Goal: Task Accomplishment & Management: Manage account settings

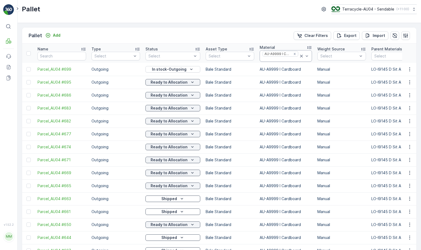
click at [300, 56] on icon at bounding box center [301, 56] width 3 height 3
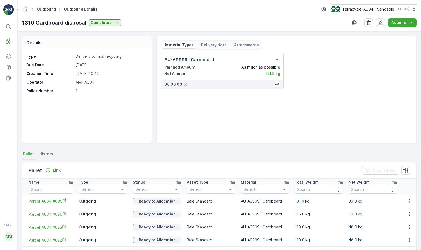
click at [45, 10] on link "Outbound" at bounding box center [46, 9] width 19 height 5
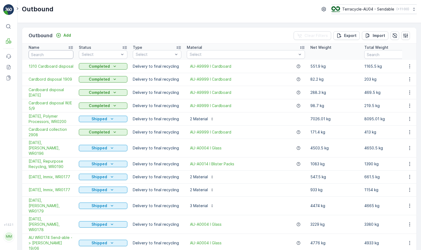
click at [50, 55] on input "text" at bounding box center [51, 54] width 45 height 9
type input "stock"
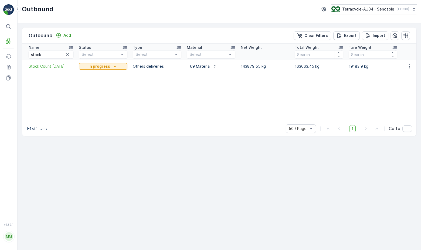
click at [56, 66] on span "Stock Count [DATE]" at bounding box center [51, 66] width 45 height 5
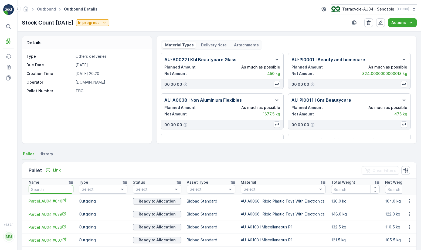
click at [46, 191] on input "text" at bounding box center [51, 189] width 45 height 9
type input "22964"
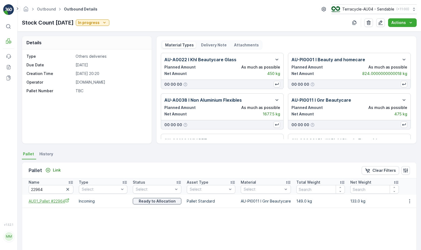
click at [66, 200] on icon "AU01_Pallet #22964" at bounding box center [67, 200] width 4 height 4
click at [407, 200] on icon "button" at bounding box center [409, 201] width 5 height 5
click at [392, 218] on span "Unlink Pallet" at bounding box center [399, 219] width 22 height 5
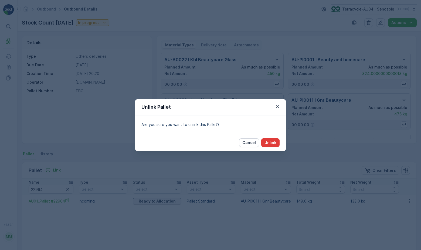
click at [273, 145] on button "Unlink" at bounding box center [270, 142] width 18 height 9
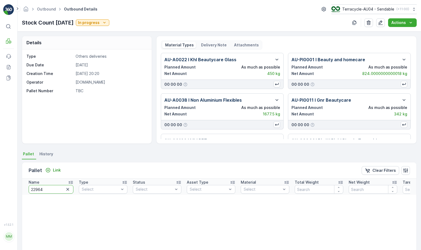
drag, startPoint x: 52, startPoint y: 189, endPoint x: -4, endPoint y: 189, distance: 55.3
click at [0, 189] on html "⌘B MRF Events Reports Documents v 1.52.1 MM MRF.AU04 monika.tur@terracycle.com …" at bounding box center [210, 125] width 421 height 250
type input "448"
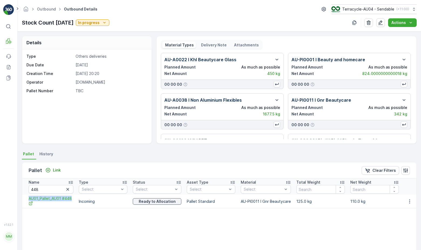
drag, startPoint x: 26, startPoint y: 201, endPoint x: 76, endPoint y: 201, distance: 49.7
click at [76, 201] on td "AU01_Pallet_AU01 #448" at bounding box center [49, 201] width 54 height 13
copy span "AU01_Pallet_AU01 #448"
click at [53, 197] on span "AU01_Pallet_AU01 #448" at bounding box center [51, 201] width 45 height 11
click at [409, 202] on icon "button" at bounding box center [409, 201] width 5 height 5
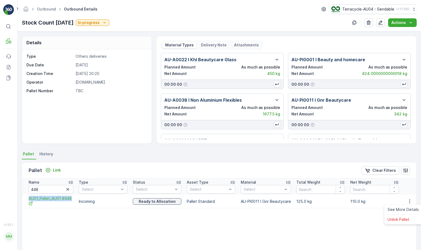
click at [399, 224] on ul "See More Details Unlink Pallet" at bounding box center [403, 215] width 38 height 20
click at [399, 221] on span "Unlink Pallet" at bounding box center [399, 219] width 22 height 5
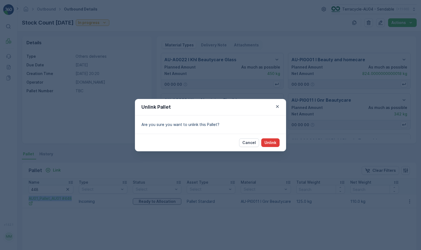
click at [272, 141] on p "Unlink" at bounding box center [271, 142] width 12 height 5
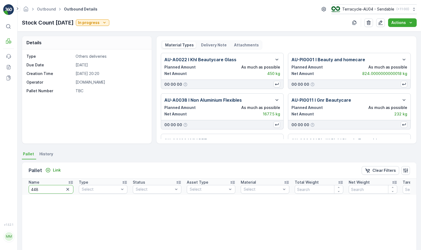
drag, startPoint x: 59, startPoint y: 187, endPoint x: -18, endPoint y: 184, distance: 76.7
click at [0, 184] on html "⌘B MRF Events Reports Documents v 1.52.1 MM MRF.AU04 monika.tur@terracycle.com …" at bounding box center [210, 125] width 421 height 250
click at [49, 191] on input "448" at bounding box center [51, 189] width 45 height 9
type input "24221"
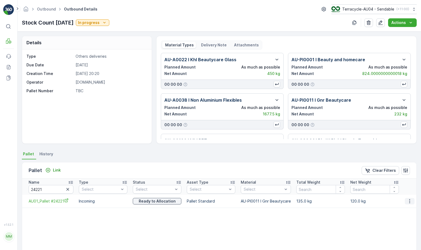
click at [409, 201] on icon "button" at bounding box center [409, 201] width 5 height 5
click at [65, 202] on icon "AU01_Pallet #24221" at bounding box center [67, 201] width 4 height 4
click at [408, 202] on icon "button" at bounding box center [409, 201] width 5 height 5
click at [415, 220] on div "Unlink Pallet" at bounding box center [403, 220] width 36 height 8
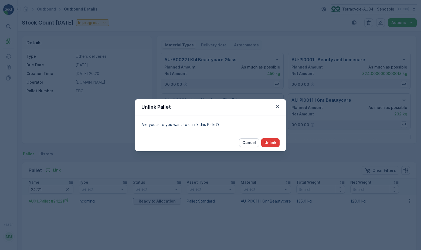
click at [273, 145] on button "Unlink" at bounding box center [270, 142] width 18 height 9
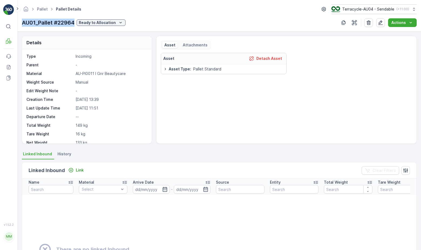
drag, startPoint x: 22, startPoint y: 24, endPoint x: 74, endPoint y: 26, distance: 51.6
click at [74, 26] on p "AU01_Pallet #22964" at bounding box center [48, 23] width 53 height 8
copy p "AU01_Pallet #22964"
click at [120, 22] on icon "Ready to Allocation" at bounding box center [120, 22] width 5 height 5
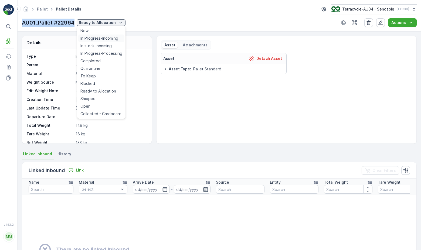
click at [110, 38] on span "In Progress-Incoming" at bounding box center [99, 38] width 38 height 5
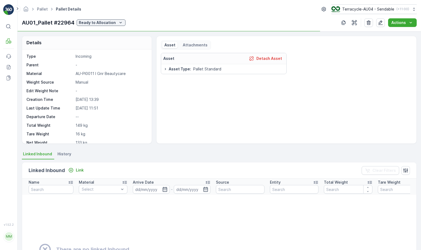
click at [112, 18] on div "Pallet Pallet Details Terracycle-AU04 - Sendable ( +11:00 ) AU01_Pallet #22964 …" at bounding box center [220, 16] width 404 height 32
click at [109, 24] on p "Ready to Allocation" at bounding box center [97, 22] width 37 height 5
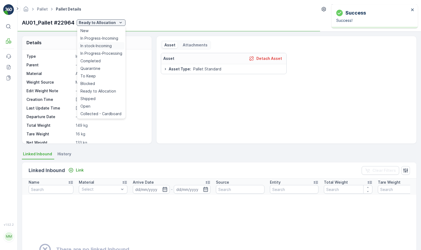
click at [107, 46] on span "In stock-Incoming" at bounding box center [95, 45] width 31 height 5
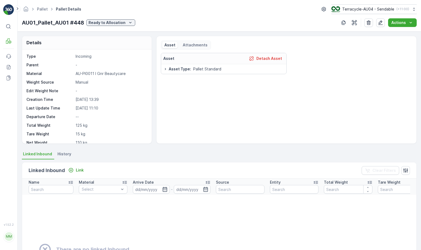
click at [121, 15] on div "Pallet Pallet Details Terracycle-AU04 - Sendable ( +11:00 ) AU01_Pallet_AU01 #4…" at bounding box center [220, 16] width 404 height 32
click at [119, 21] on p "Ready to Allocation" at bounding box center [107, 22] width 37 height 5
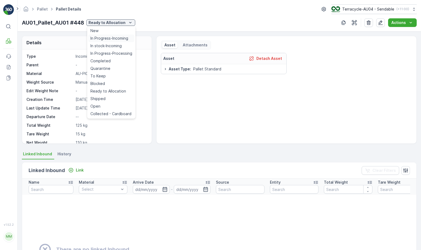
click at [109, 38] on span "In Progress-Incoming" at bounding box center [109, 38] width 38 height 5
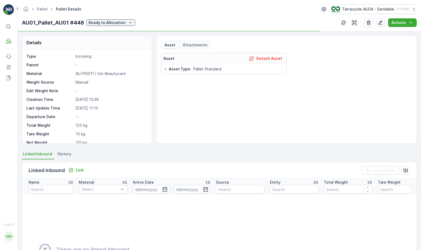
click at [116, 26] on div "AU01_Pallet_AU01 #448 Ready to Allocation" at bounding box center [78, 23] width 113 height 8
click at [116, 24] on p "Ready to Allocation" at bounding box center [107, 22] width 37 height 5
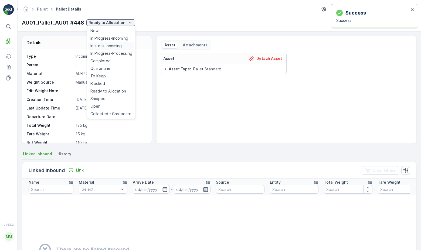
click at [107, 44] on span "In stock-Incoming" at bounding box center [105, 45] width 31 height 5
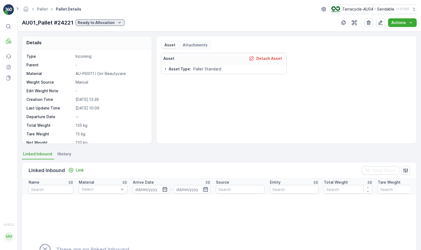
click at [108, 22] on p "Ready to Allocation" at bounding box center [96, 22] width 37 height 5
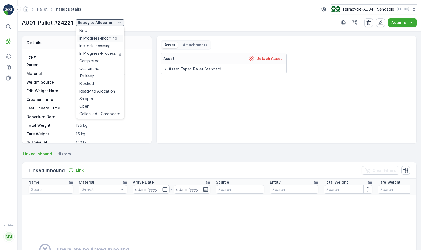
click at [112, 37] on span "In Progress-Incoming" at bounding box center [98, 38] width 38 height 5
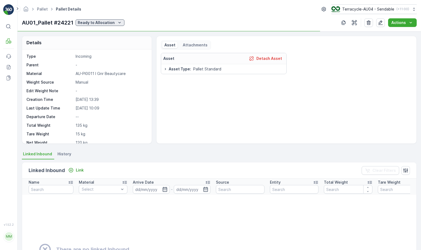
click at [114, 25] on button "Ready to Allocation" at bounding box center [100, 22] width 49 height 6
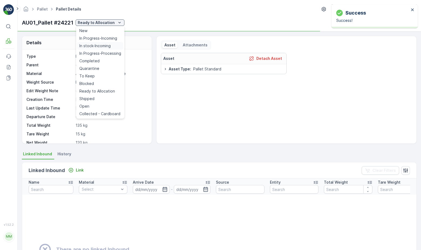
click at [110, 45] on span "In stock-Incoming" at bounding box center [94, 45] width 31 height 5
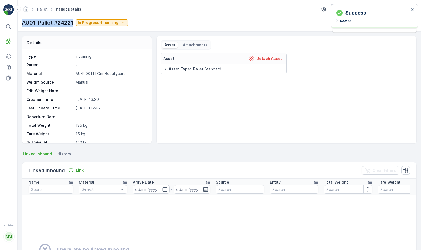
drag, startPoint x: 22, startPoint y: 22, endPoint x: 73, endPoint y: 26, distance: 50.4
click at [73, 26] on p "AU01_Pallet #24221" at bounding box center [48, 23] width 52 height 8
copy p "AU01_Pallet #24221"
